Goal: Information Seeking & Learning: Learn about a topic

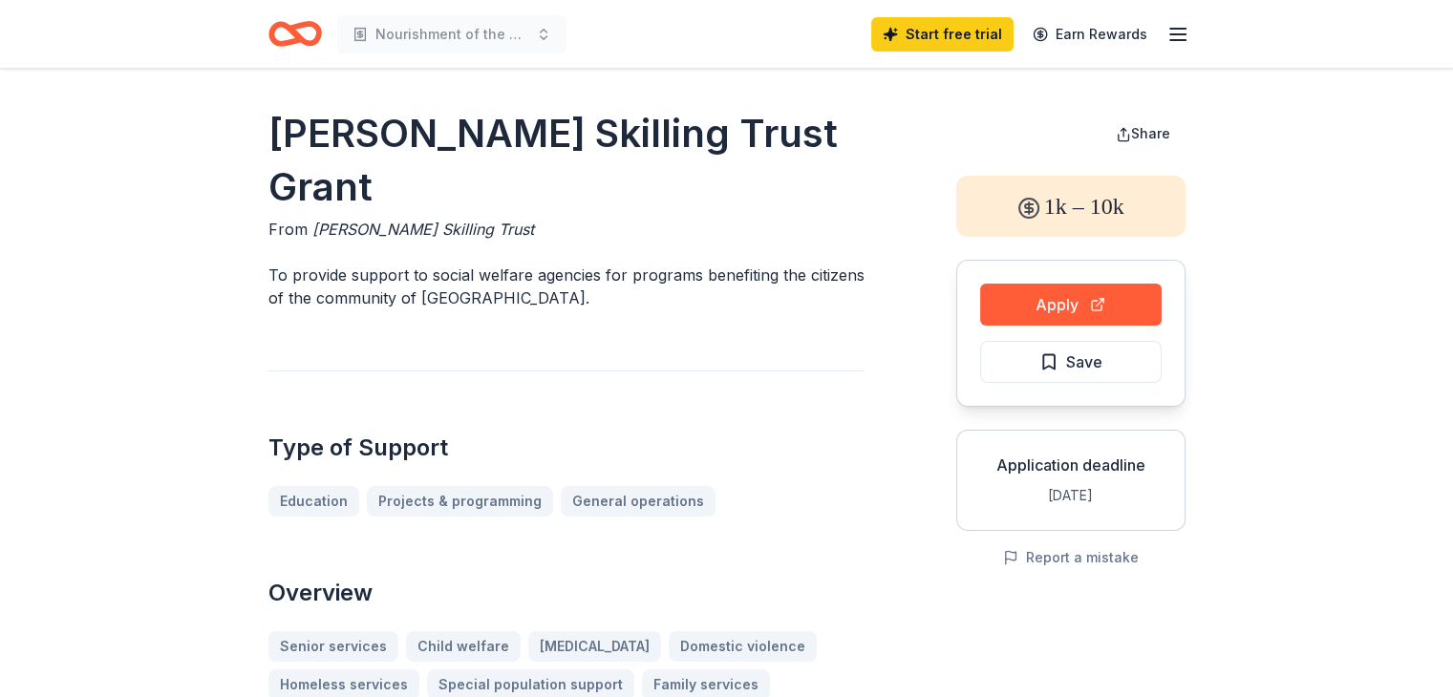
click at [1173, 36] on icon "button" at bounding box center [1177, 34] width 23 height 23
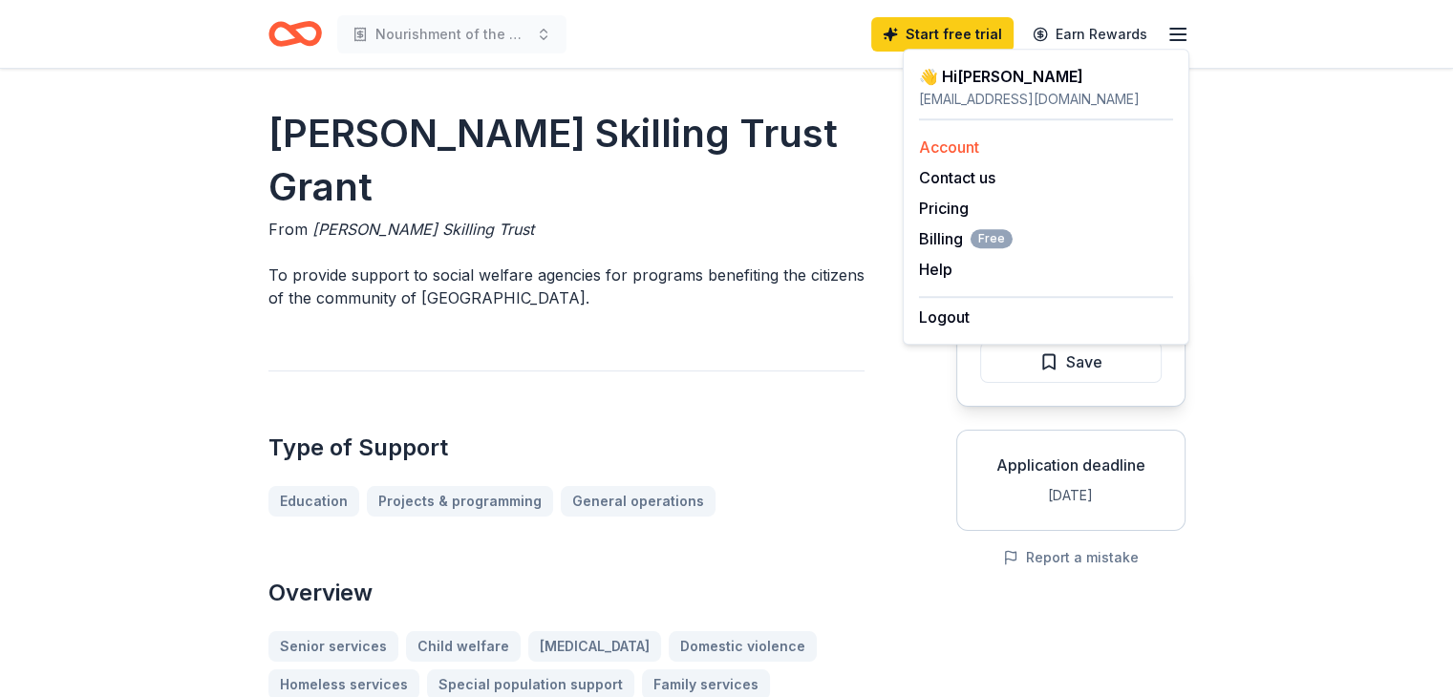
click at [945, 145] on link "Account" at bounding box center [949, 147] width 60 height 19
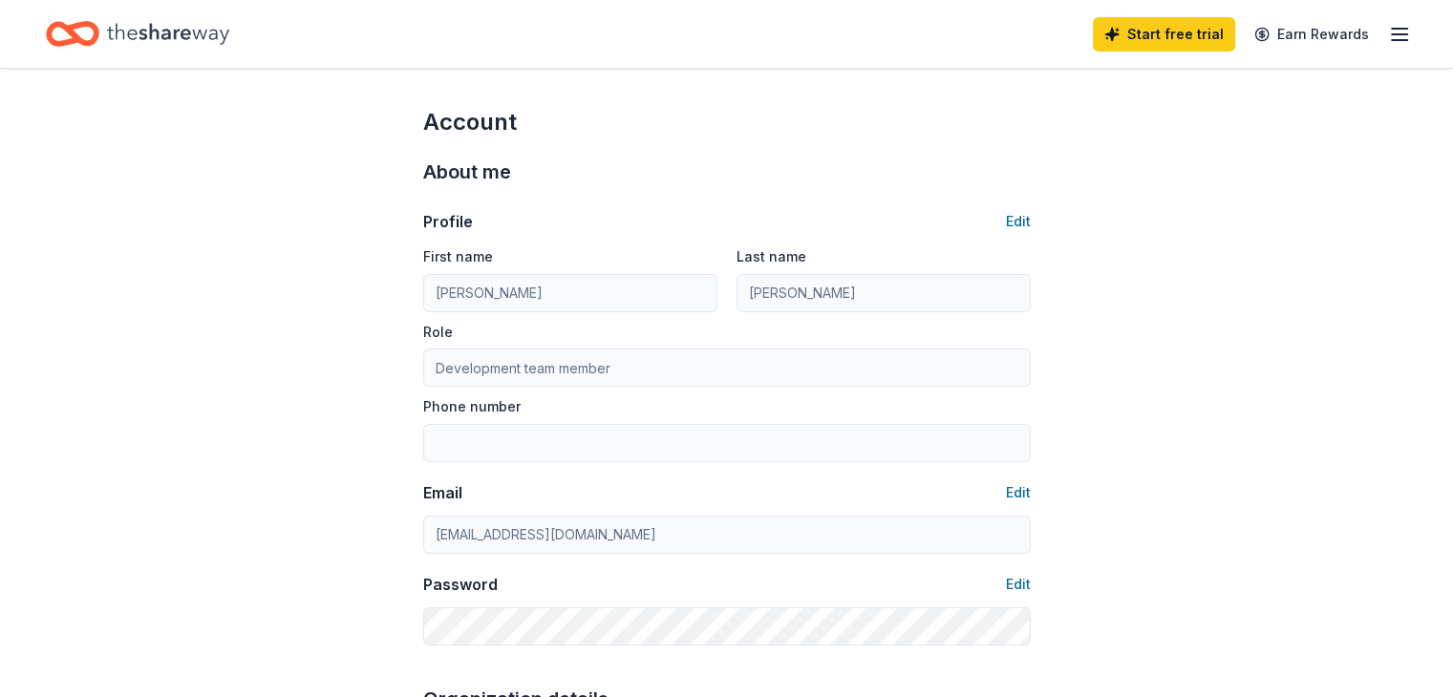
click at [172, 35] on icon "Home" at bounding box center [168, 33] width 122 height 39
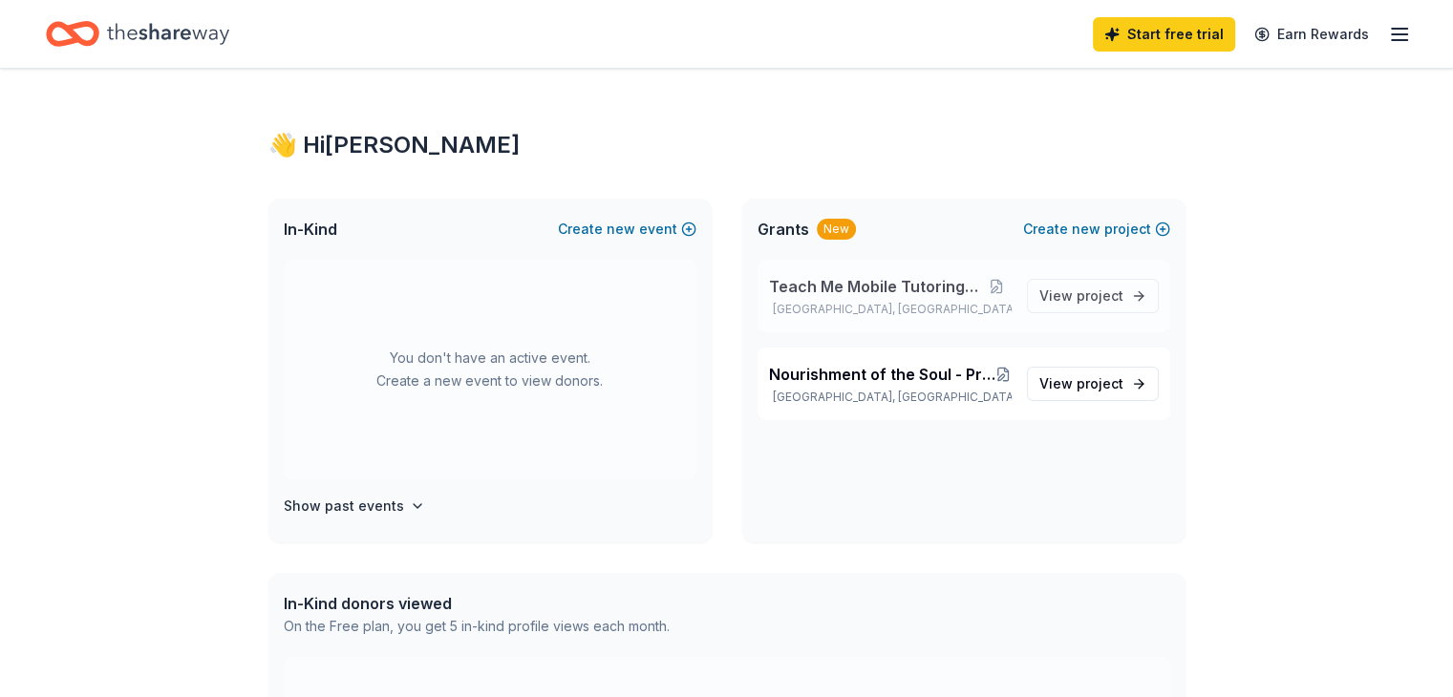
click at [829, 284] on span "Teach Me Mobile Tutoring and More" at bounding box center [875, 286] width 213 height 23
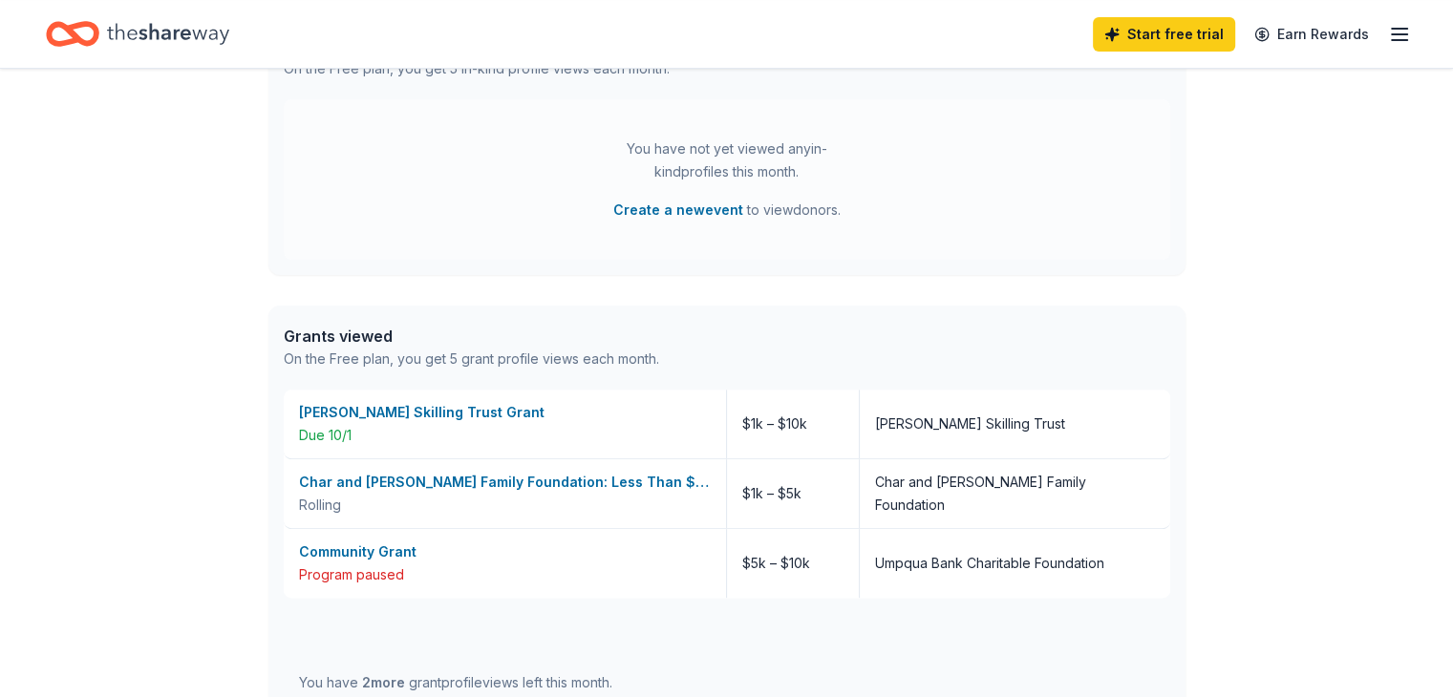
scroll to position [568, 0]
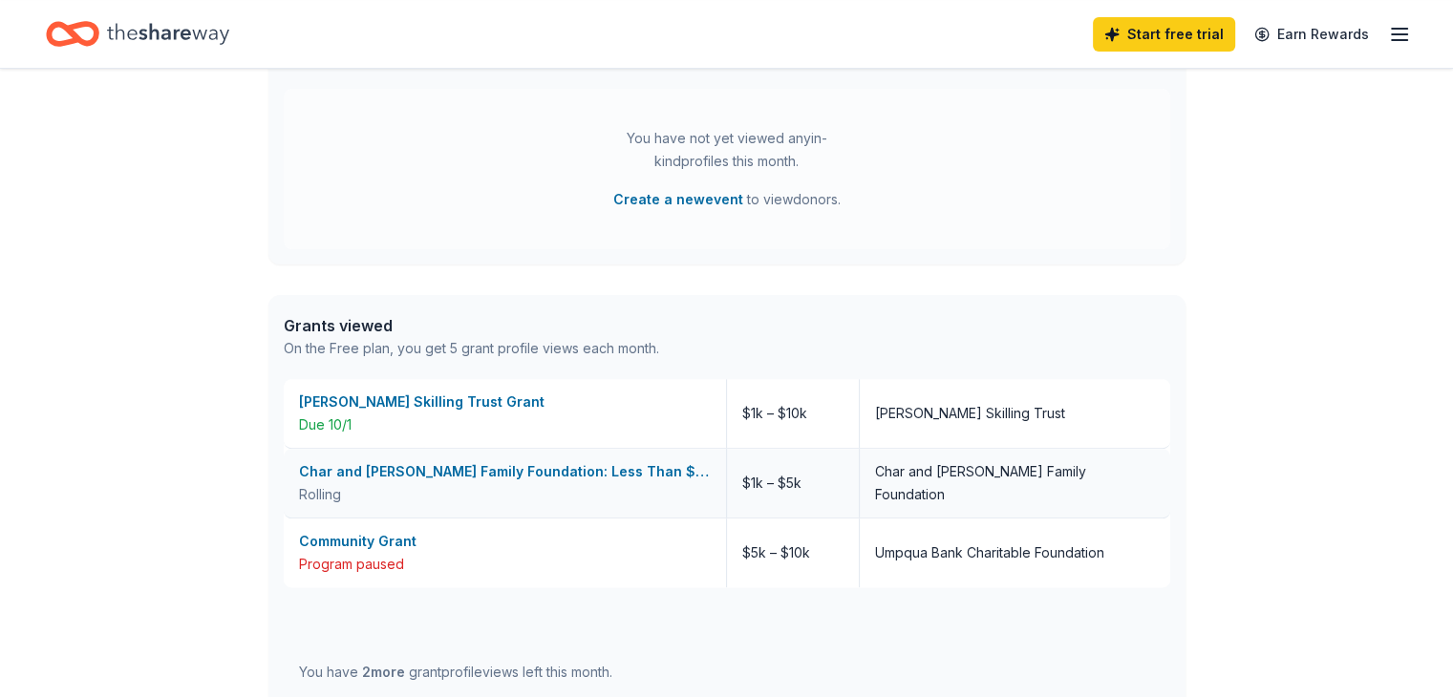
click at [374, 469] on div "Char and [PERSON_NAME] Family Foundation: Less Than $5,000 Grant" at bounding box center [505, 471] width 412 height 23
click at [459, 410] on div "[PERSON_NAME] Skilling Trust Grant" at bounding box center [505, 402] width 412 height 23
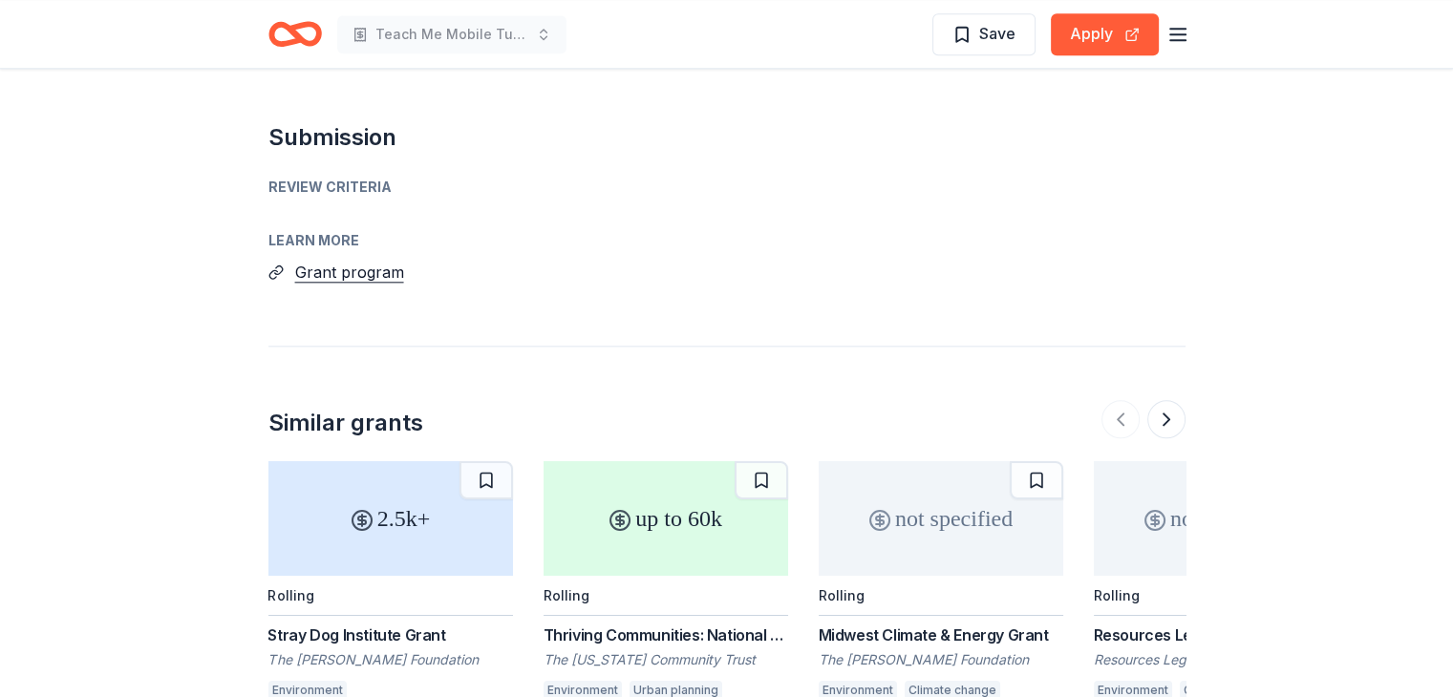
scroll to position [2079, 0]
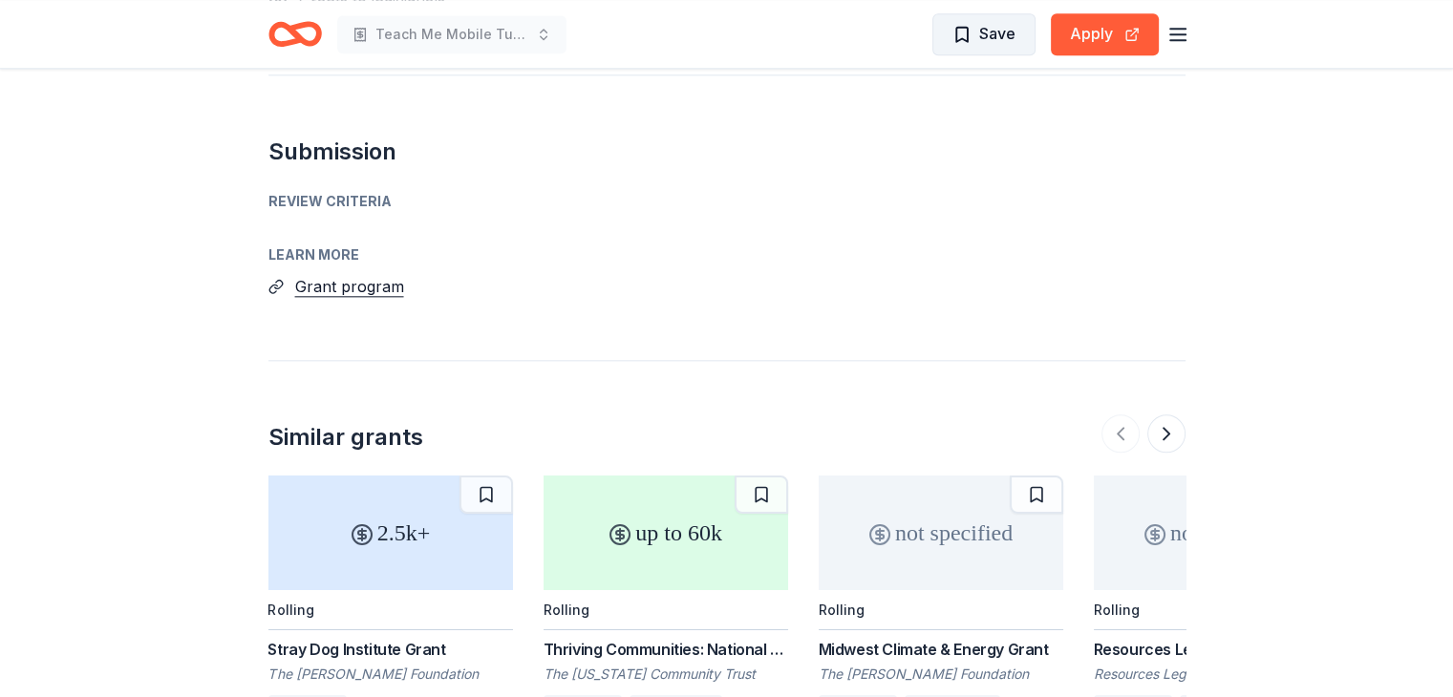
click at [980, 32] on span "Save" at bounding box center [997, 33] width 36 height 25
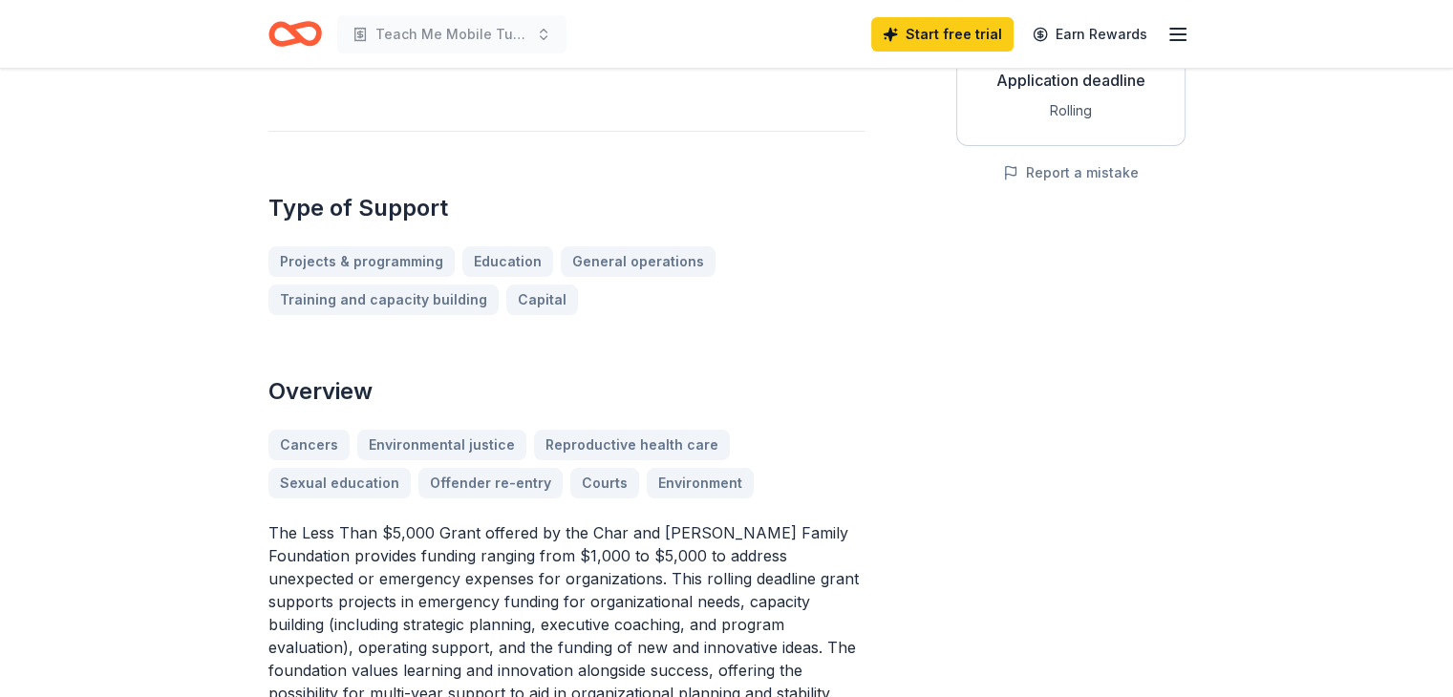
scroll to position [0, 0]
